Goal: Information Seeking & Learning: Learn about a topic

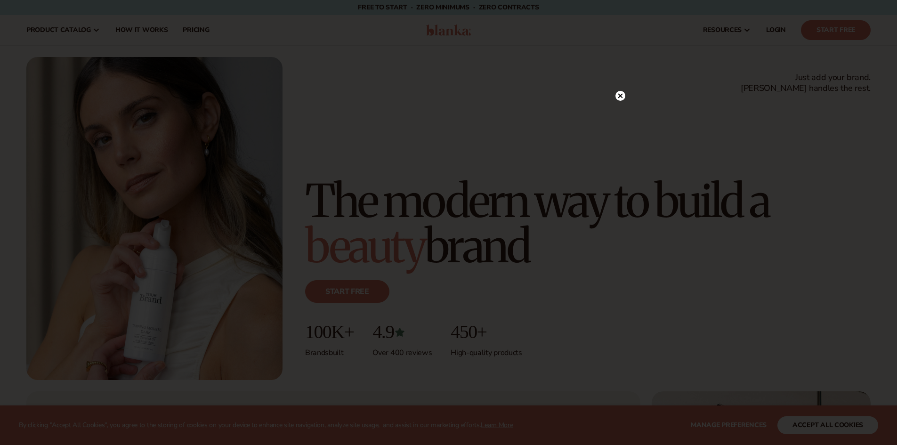
click at [619, 115] on icon at bounding box center [620, 115] width 5 height 5
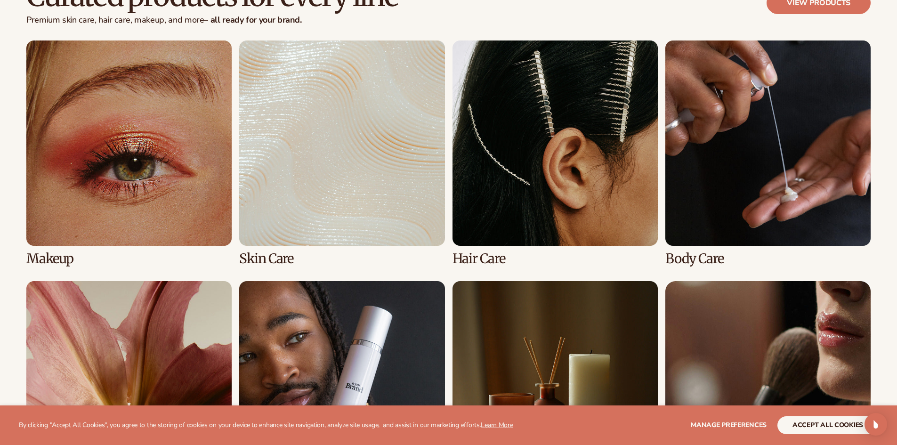
scroll to position [2118, 0]
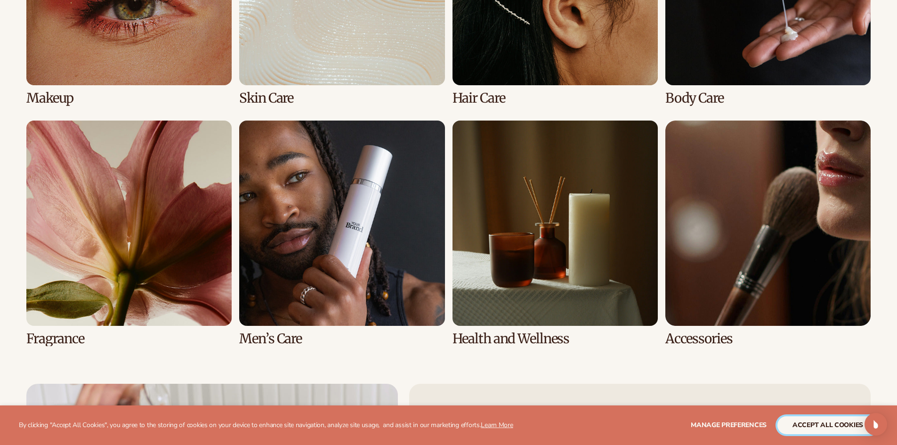
click at [841, 425] on button "accept all cookies" at bounding box center [827, 425] width 101 height 18
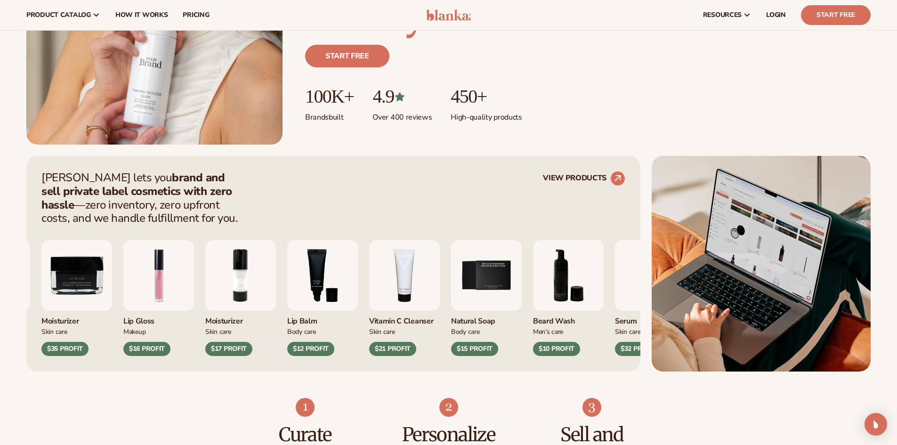
scroll to position [0, 0]
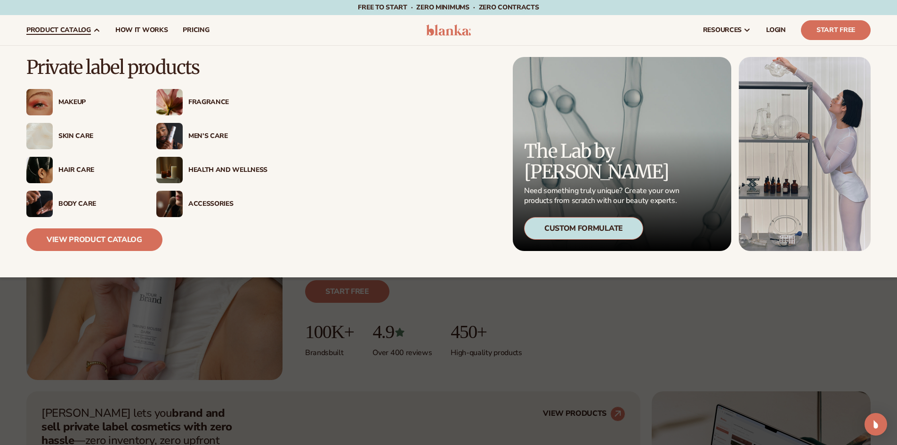
click at [213, 134] on div "Men’s Care" at bounding box center [227, 136] width 79 height 8
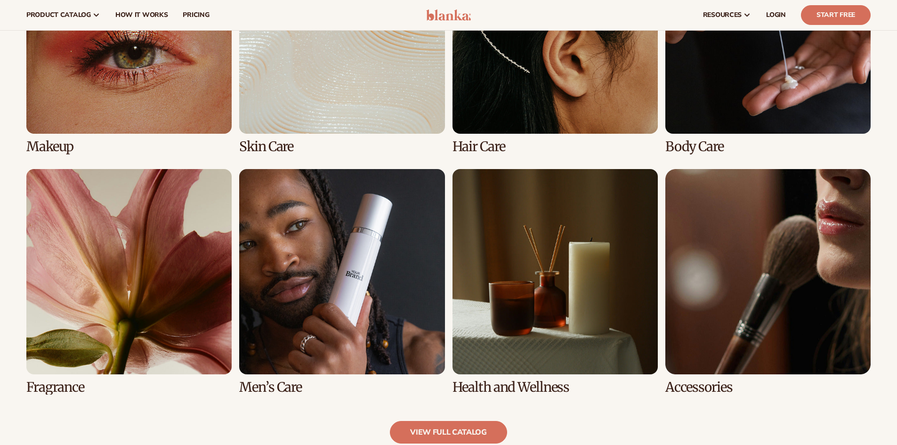
scroll to position [706, 0]
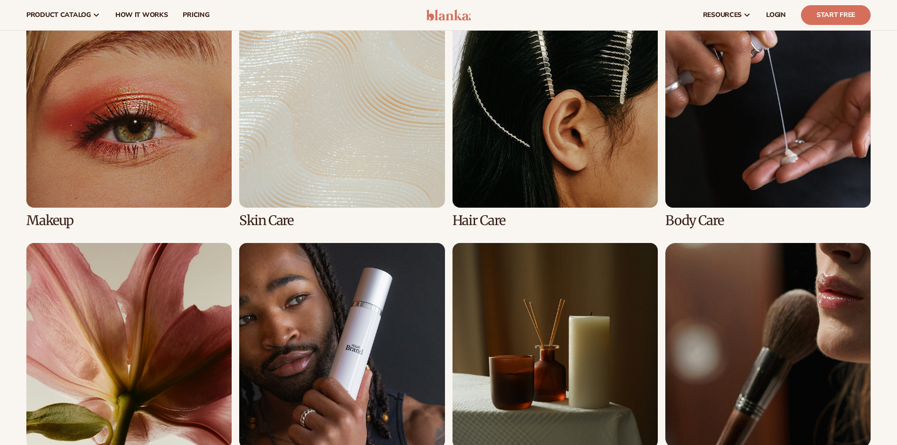
click at [297, 136] on link "2 / 8" at bounding box center [341, 114] width 205 height 225
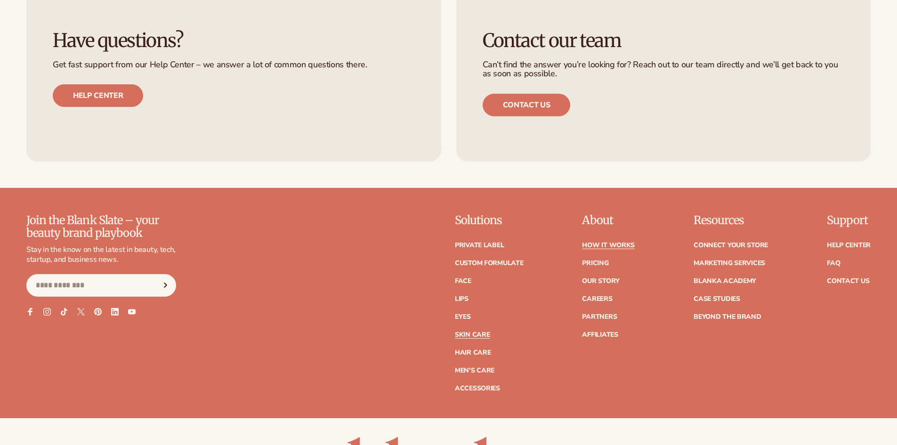
scroll to position [1876, 0]
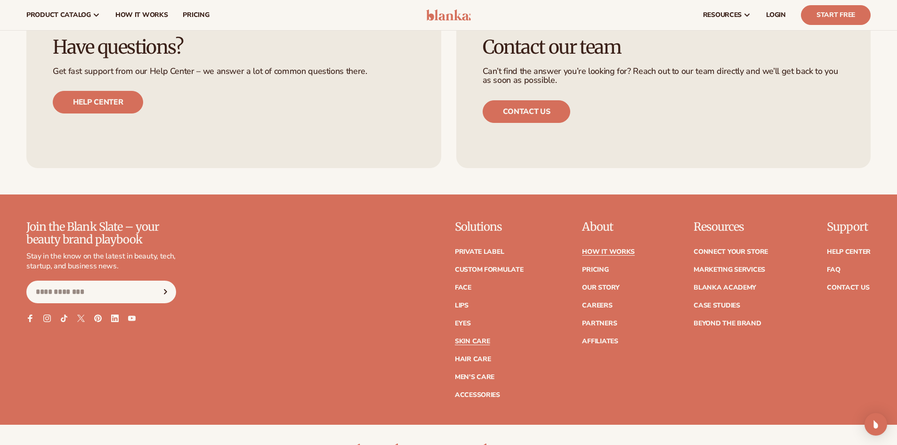
click at [614, 249] on link "How It Works" at bounding box center [608, 252] width 53 height 7
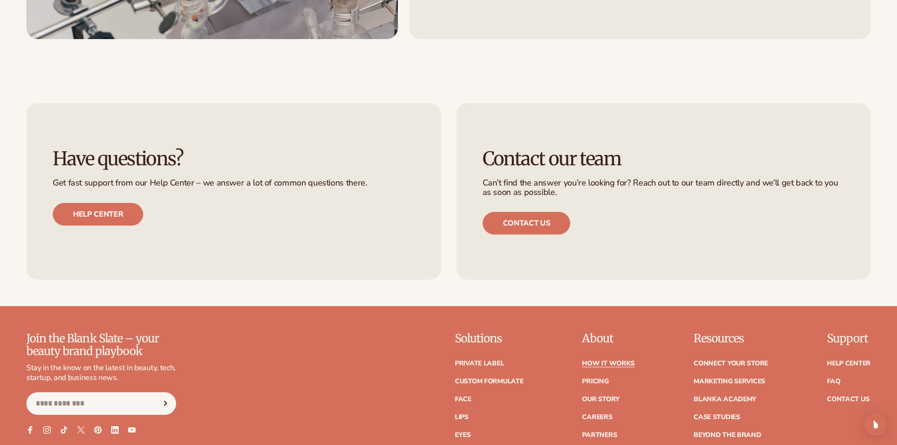
scroll to position [2254, 0]
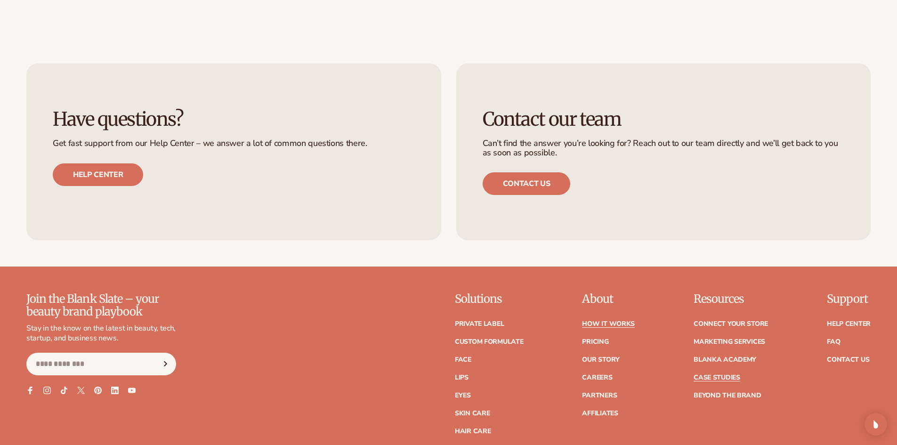
click at [727, 378] on link "Case Studies" at bounding box center [716, 377] width 47 height 7
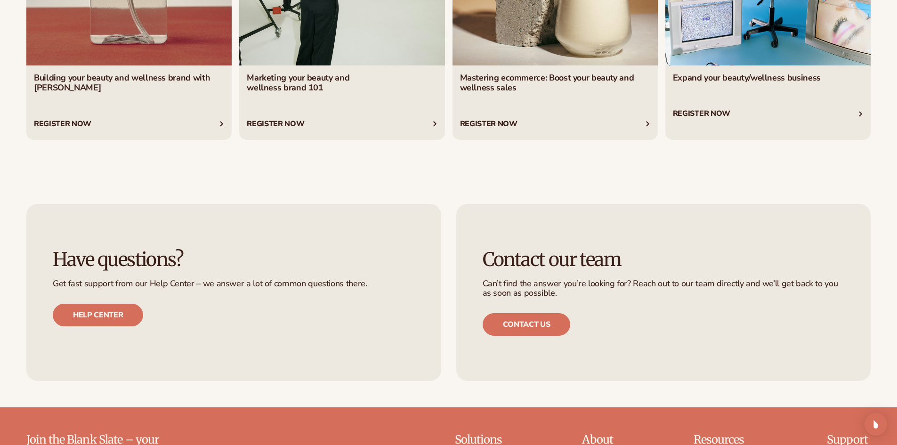
scroll to position [1596, 0]
